Goal: Book appointment/travel/reservation

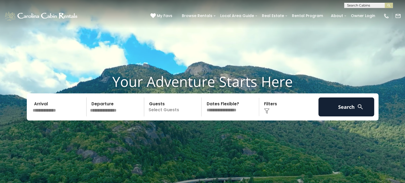
click at [56, 110] on input "text" at bounding box center [59, 107] width 56 height 19
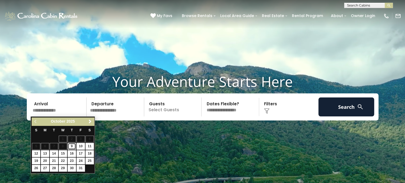
click at [75, 147] on link "9" at bounding box center [72, 146] width 8 height 7
type input "*******"
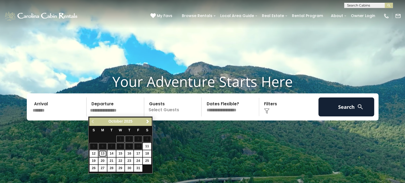
click at [103, 155] on link "13" at bounding box center [103, 153] width 8 height 7
type input "********"
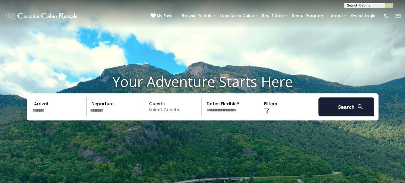
click at [173, 108] on p "Select Guests" at bounding box center [174, 107] width 56 height 19
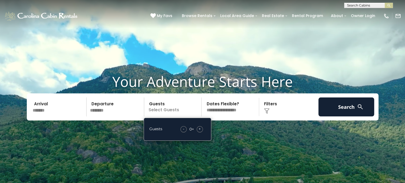
click at [200, 130] on span "+" at bounding box center [200, 128] width 2 height 5
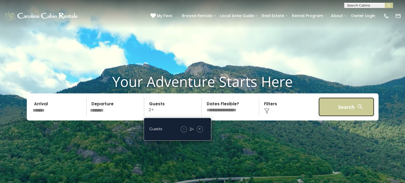
click at [340, 114] on button "Search" at bounding box center [347, 107] width 56 height 19
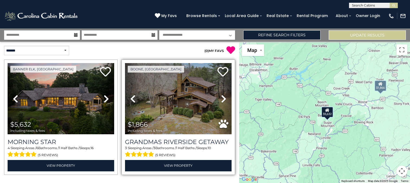
scroll to position [13, 0]
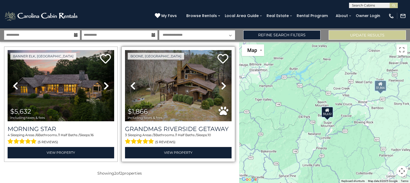
click at [221, 85] on icon at bounding box center [223, 86] width 5 height 9
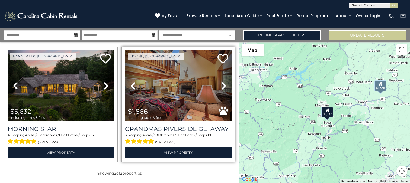
click at [221, 85] on icon at bounding box center [223, 86] width 5 height 9
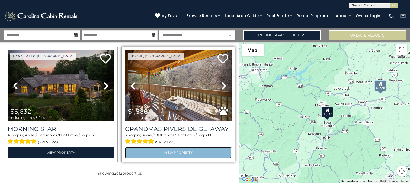
click at [183, 155] on link "View Property" at bounding box center [178, 152] width 106 height 11
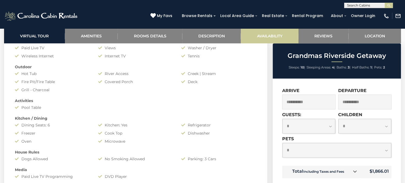
scroll to position [433, 0]
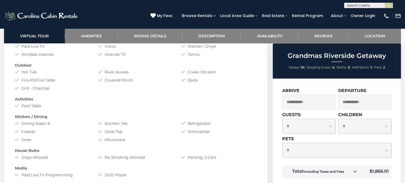
click at [355, 172] on icon at bounding box center [355, 172] width 4 height 4
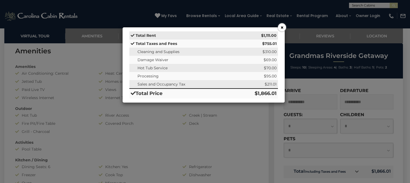
click at [280, 30] on button "×" at bounding box center [282, 27] width 8 height 8
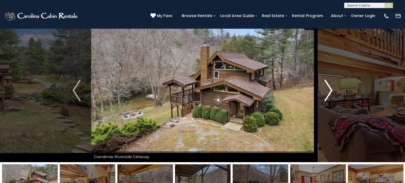
scroll to position [0, 0]
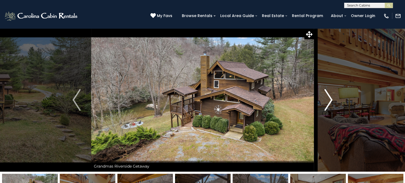
click at [330, 111] on img "Next" at bounding box center [329, 100] width 8 height 22
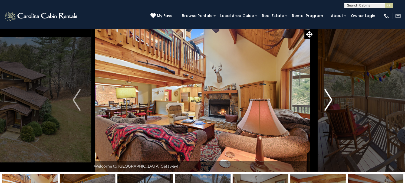
click at [330, 111] on img "Next" at bounding box center [329, 100] width 8 height 22
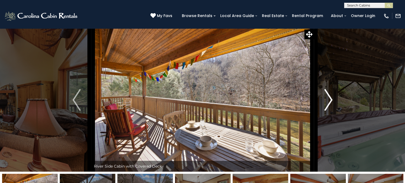
click at [330, 111] on img "Next" at bounding box center [329, 100] width 8 height 22
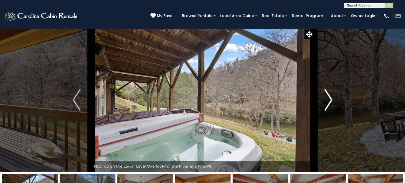
click at [330, 111] on img "Next" at bounding box center [329, 100] width 8 height 22
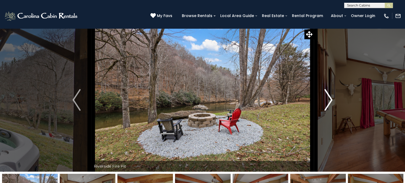
click at [330, 111] on img "Next" at bounding box center [329, 100] width 8 height 22
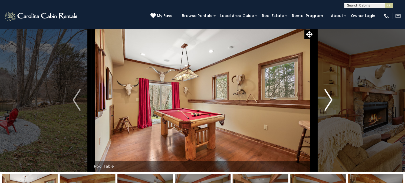
click at [330, 111] on img "Next" at bounding box center [329, 100] width 8 height 22
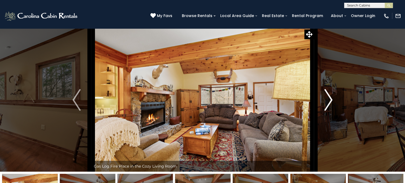
click at [330, 111] on img "Next" at bounding box center [329, 100] width 8 height 22
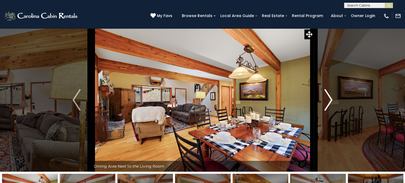
click at [330, 111] on img "Next" at bounding box center [329, 100] width 8 height 22
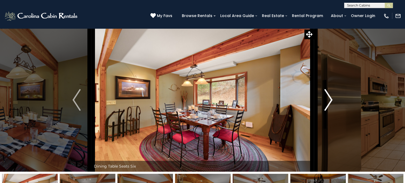
click at [330, 111] on img "Next" at bounding box center [329, 100] width 8 height 22
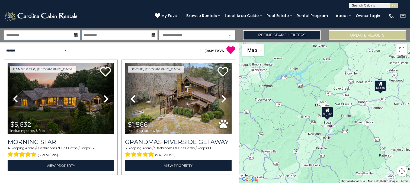
click at [44, 35] on input "**********" at bounding box center [42, 34] width 76 height 9
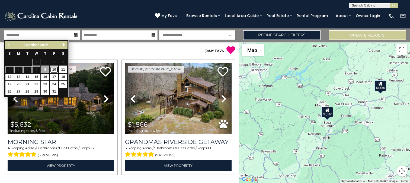
click at [54, 69] on link "10" at bounding box center [54, 69] width 8 height 7
type input "********"
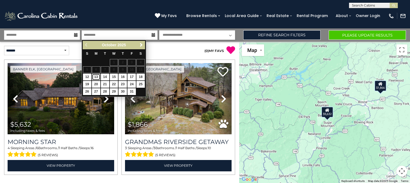
click at [93, 76] on link "13" at bounding box center [96, 77] width 8 height 7
type input "********"
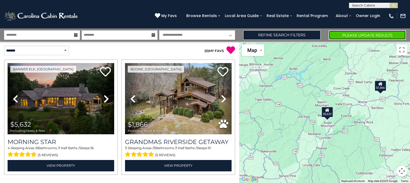
click at [355, 35] on button "Please Update Results" at bounding box center [366, 34] width 77 height 9
